Goal: Entertainment & Leisure: Consume media (video, audio)

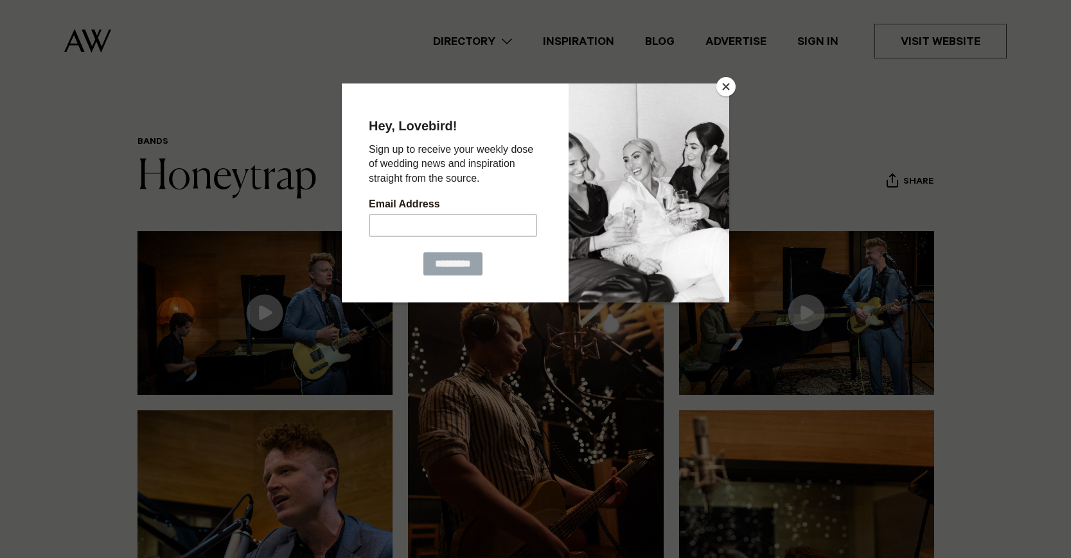
click at [725, 85] on button "Close" at bounding box center [725, 86] width 19 height 19
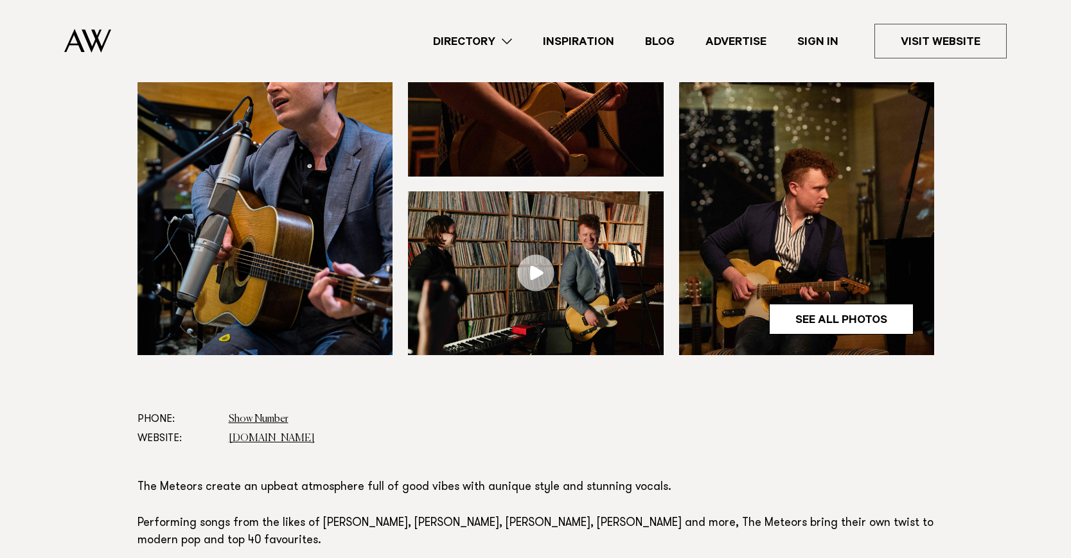
scroll to position [403, 0]
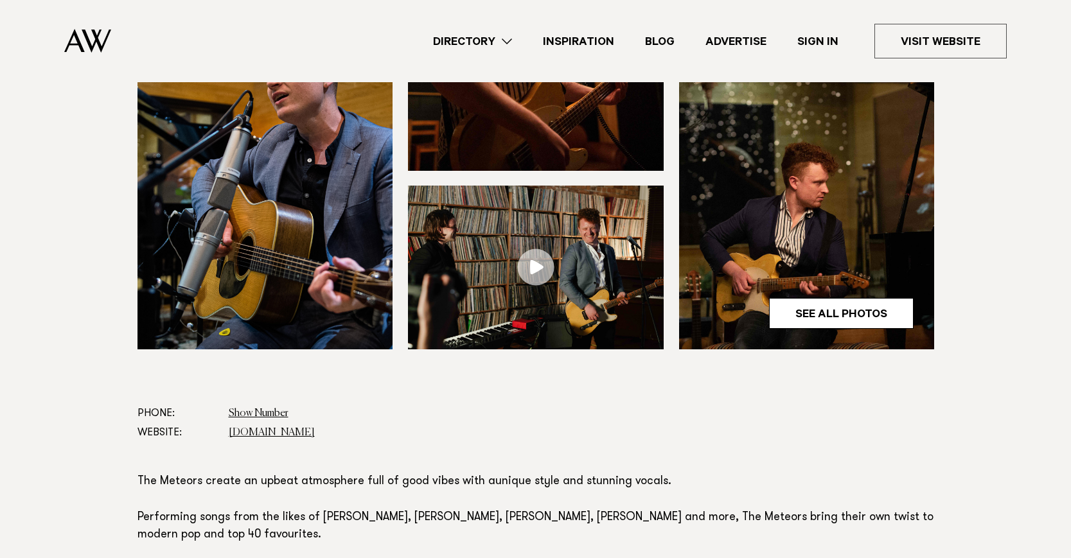
click at [536, 272] on link at bounding box center [536, 268] width 256 height 164
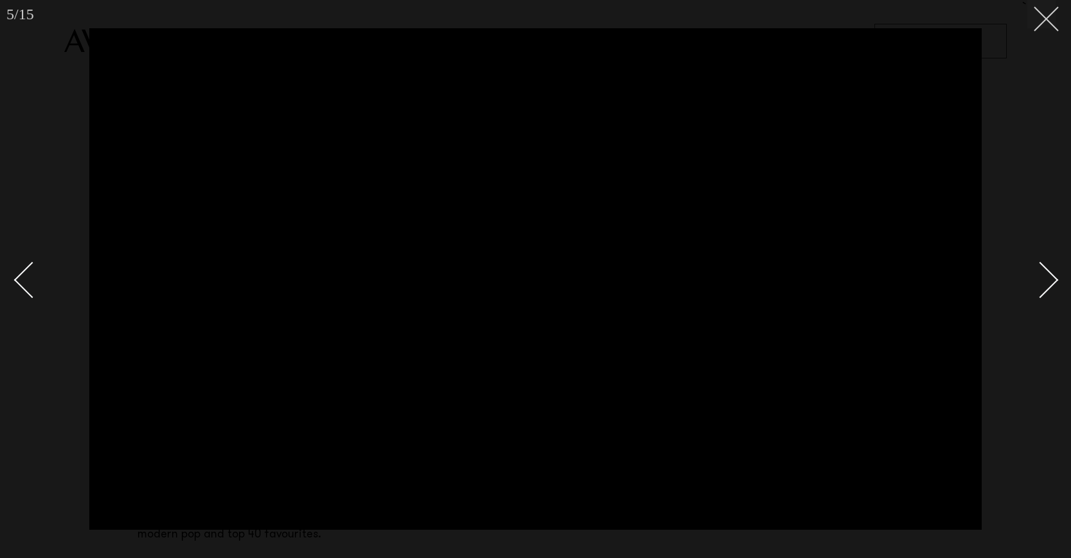
click at [1047, 22] on button at bounding box center [1041, 14] width 28 height 28
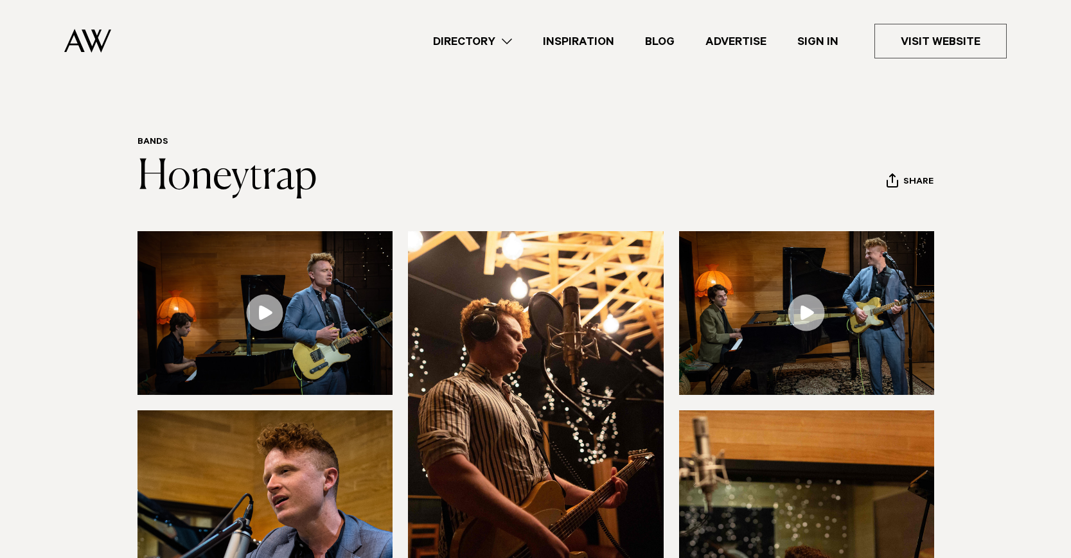
click at [639, 163] on header "Bands Honeytrap Share Copy Link Email twitter facebook" at bounding box center [535, 169] width 797 height 64
click at [265, 314] on link at bounding box center [265, 313] width 256 height 164
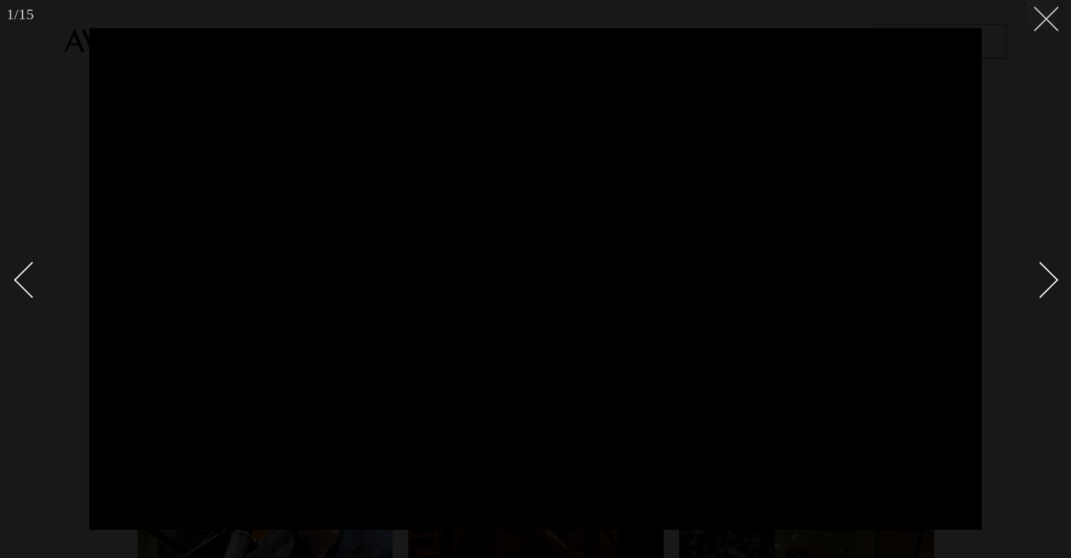
click at [1043, 19] on icon at bounding box center [1041, 13] width 15 height 15
